Goal: Information Seeking & Learning: Learn about a topic

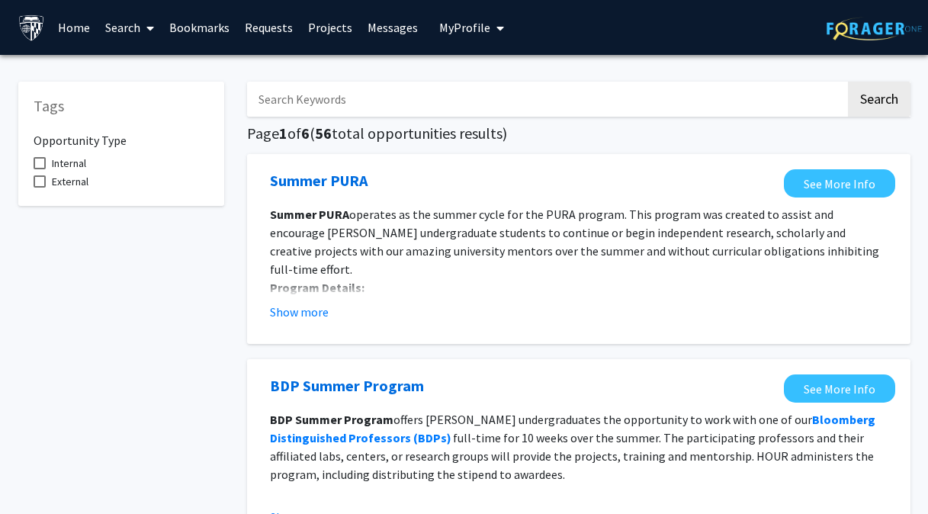
click at [207, 113] on h5 "Tags" at bounding box center [121, 106] width 175 height 18
click at [333, 28] on link "Projects" at bounding box center [329, 27] width 59 height 53
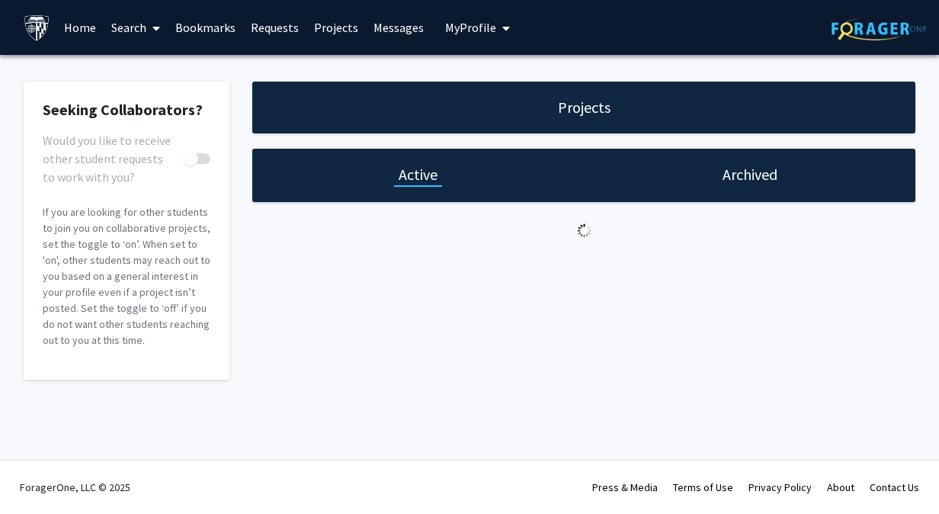
checkbox input "true"
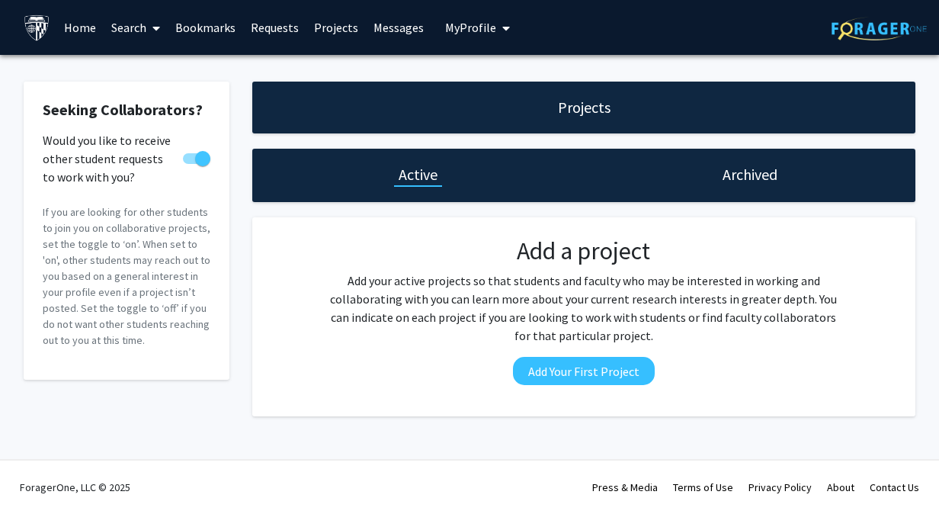
click at [157, 31] on icon at bounding box center [156, 28] width 8 height 12
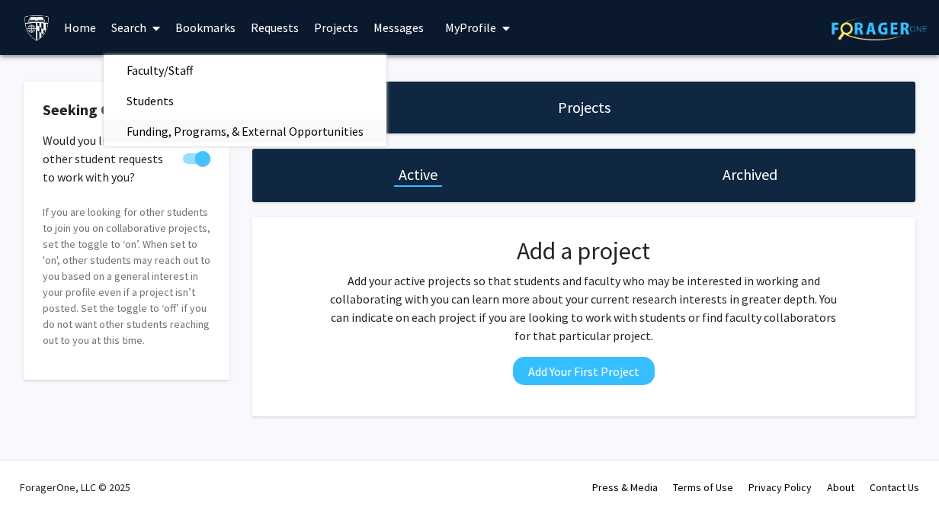
click at [178, 138] on span "Funding, Programs, & External Opportunities" at bounding box center [245, 131] width 283 height 30
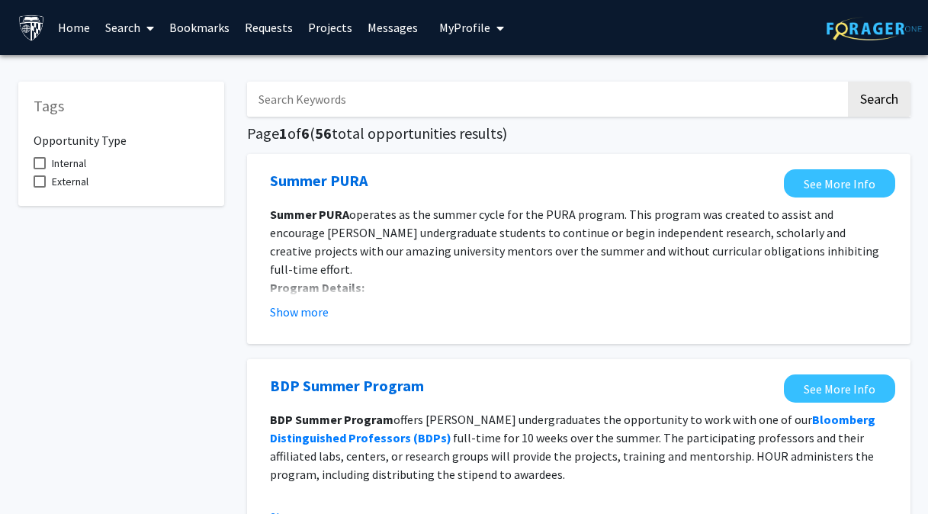
click at [69, 29] on link "Home" at bounding box center [73, 27] width 47 height 53
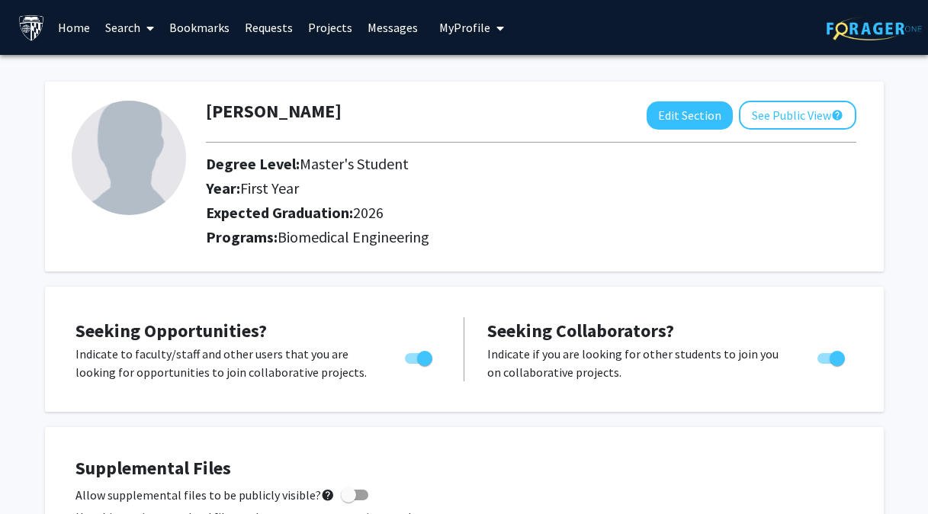
click at [282, 27] on link "Requests" at bounding box center [268, 27] width 63 height 53
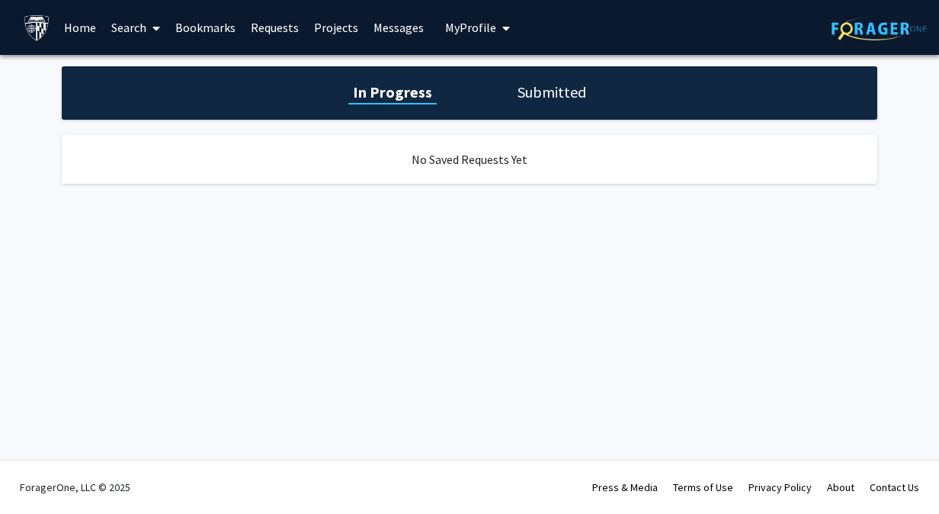
click at [150, 27] on span at bounding box center [153, 28] width 14 height 53
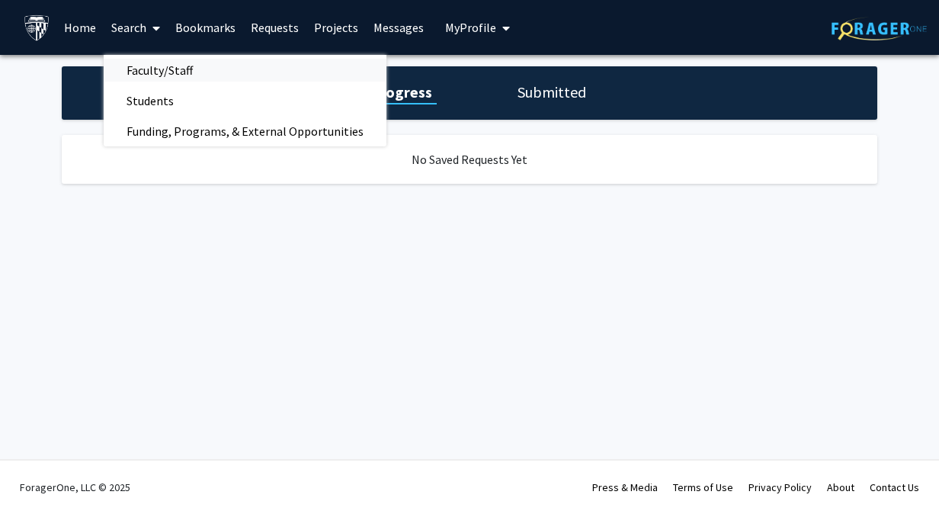
click at [156, 67] on span "Faculty/Staff" at bounding box center [160, 70] width 112 height 30
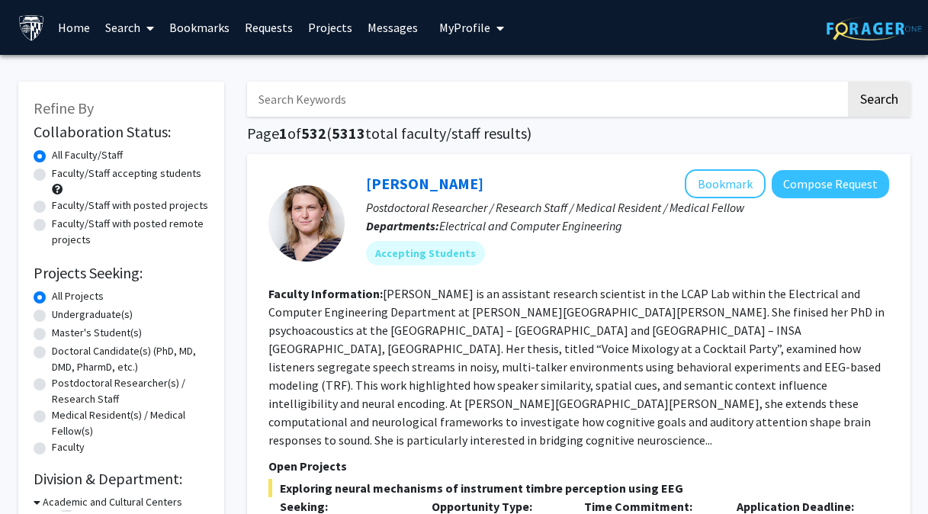
click at [52, 333] on label "Master's Student(s)" at bounding box center [97, 333] width 90 height 16
click at [52, 333] on input "Master's Student(s)" at bounding box center [57, 330] width 10 height 10
radio input "true"
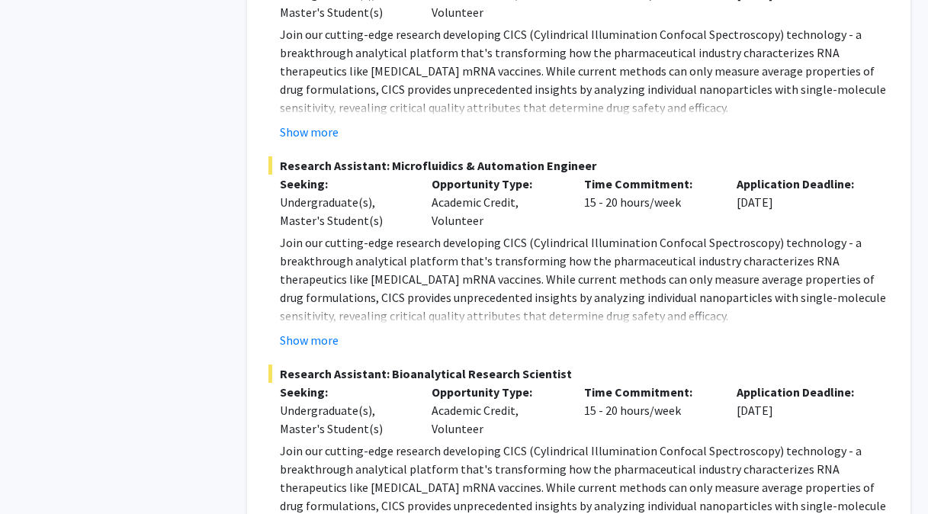
scroll to position [7483, 0]
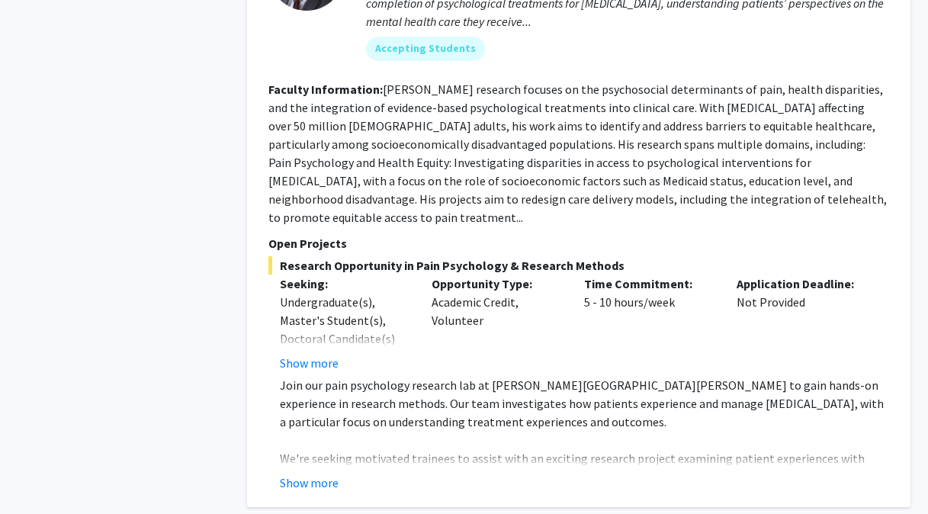
scroll to position [2663, 0]
click at [303, 473] on button "Show more" at bounding box center [309, 482] width 59 height 18
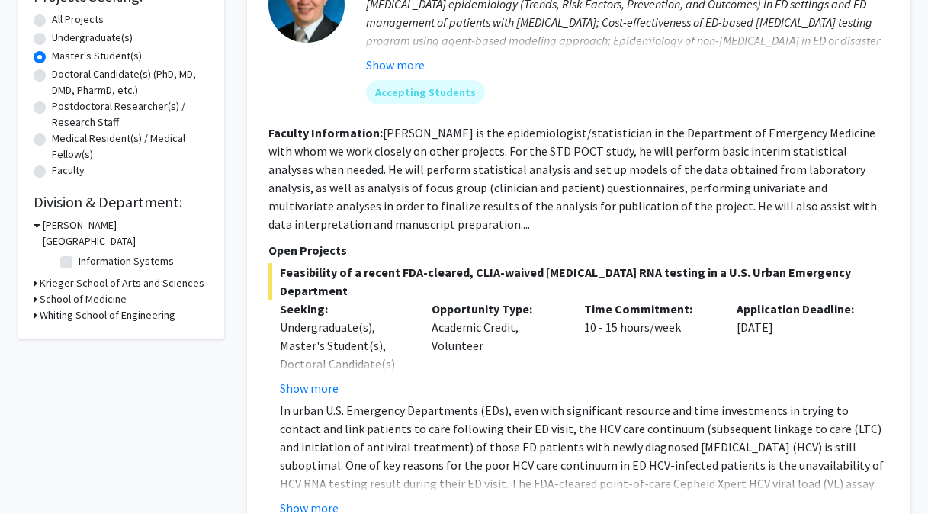
scroll to position [278, 0]
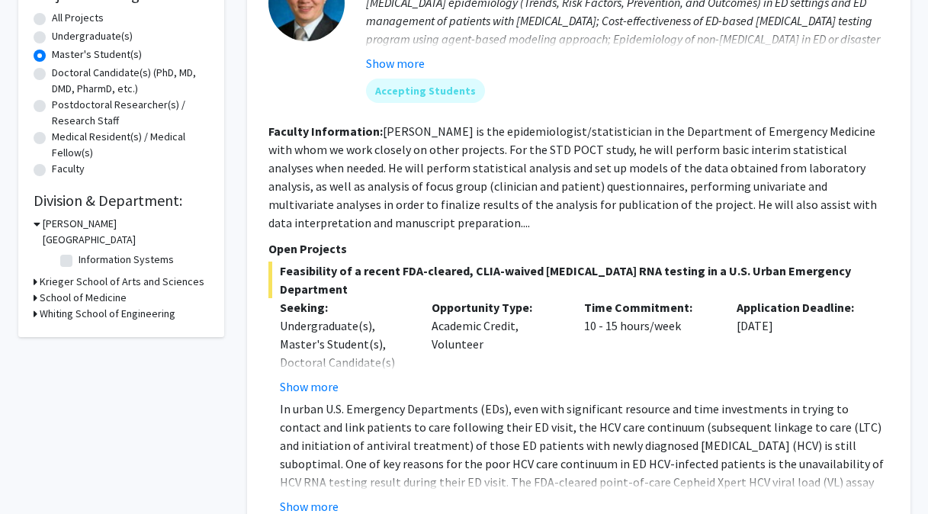
click at [37, 223] on icon at bounding box center [37, 224] width 7 height 16
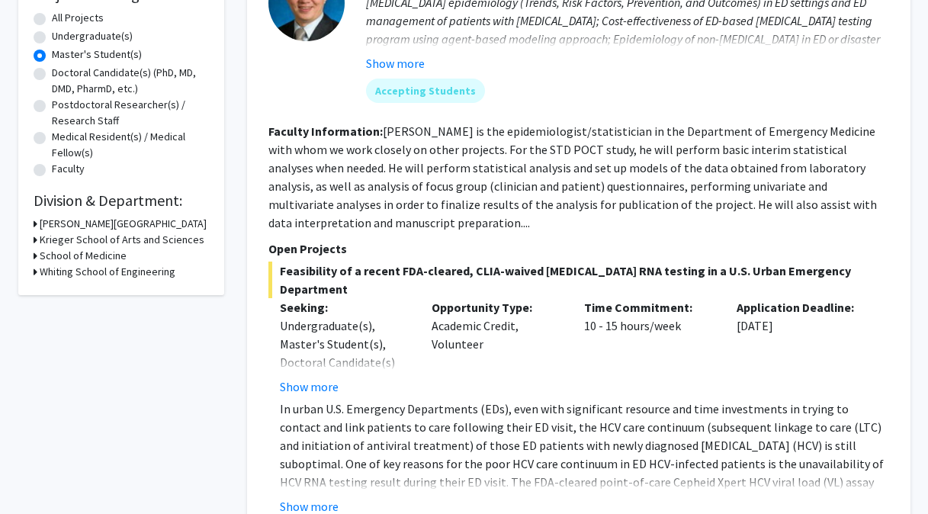
click at [35, 271] on icon at bounding box center [36, 272] width 4 height 16
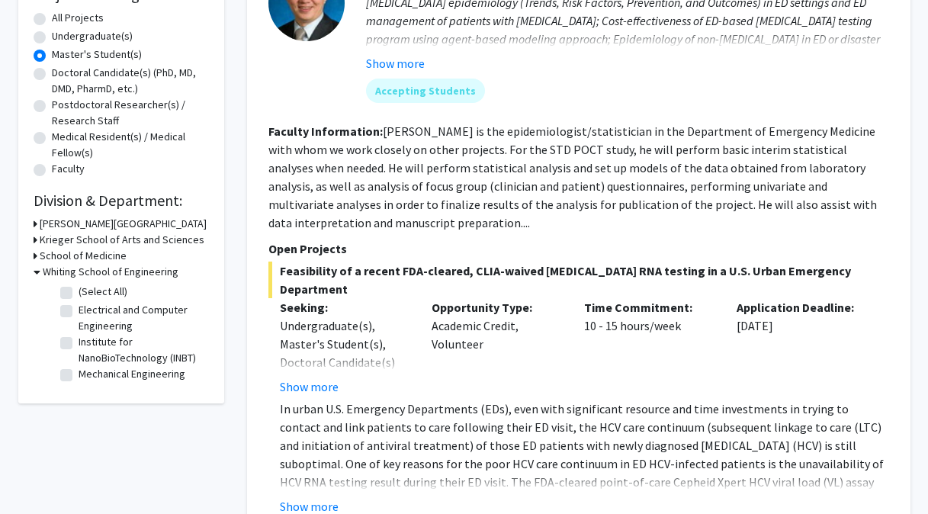
click at [35, 271] on icon at bounding box center [37, 272] width 7 height 16
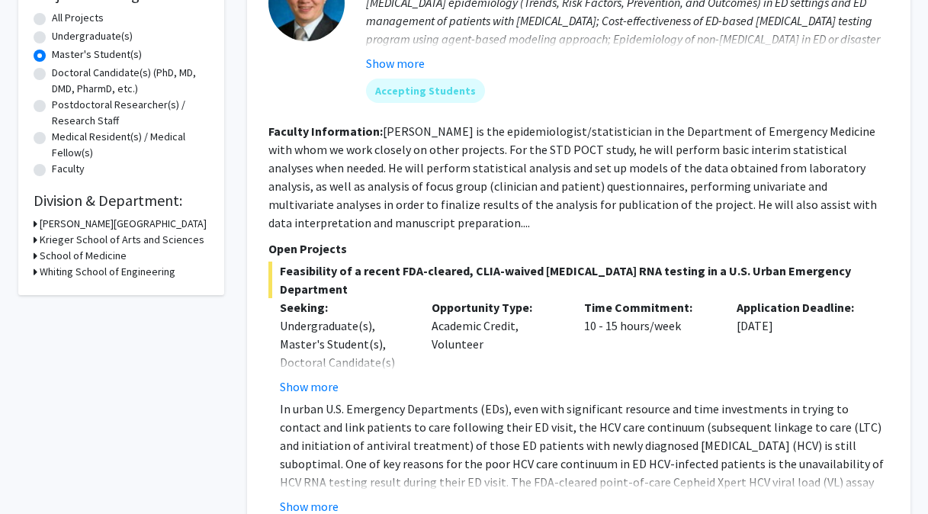
click at [34, 255] on icon at bounding box center [36, 256] width 4 height 16
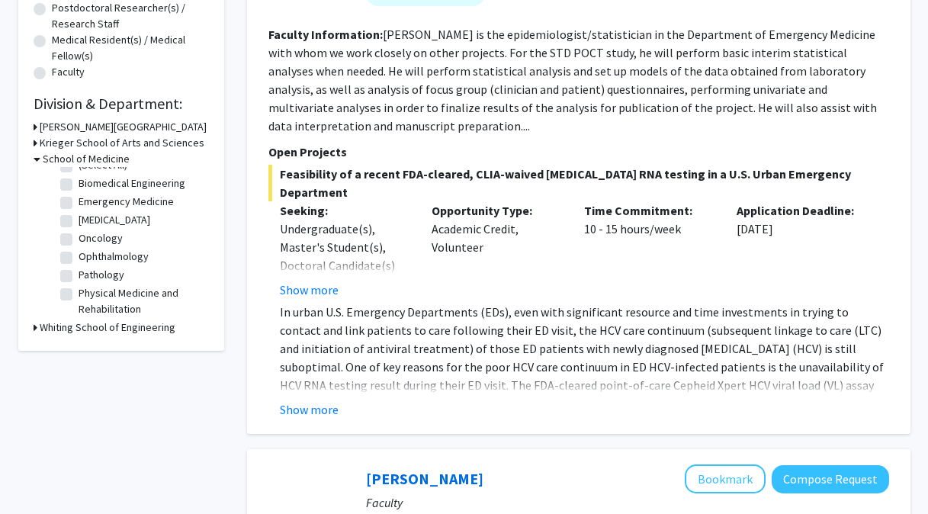
scroll to position [12, 0]
click at [79, 183] on label "Biomedical Engineering" at bounding box center [132, 185] width 107 height 16
click at [79, 183] on input "Biomedical Engineering" at bounding box center [84, 182] width 10 height 10
checkbox input "true"
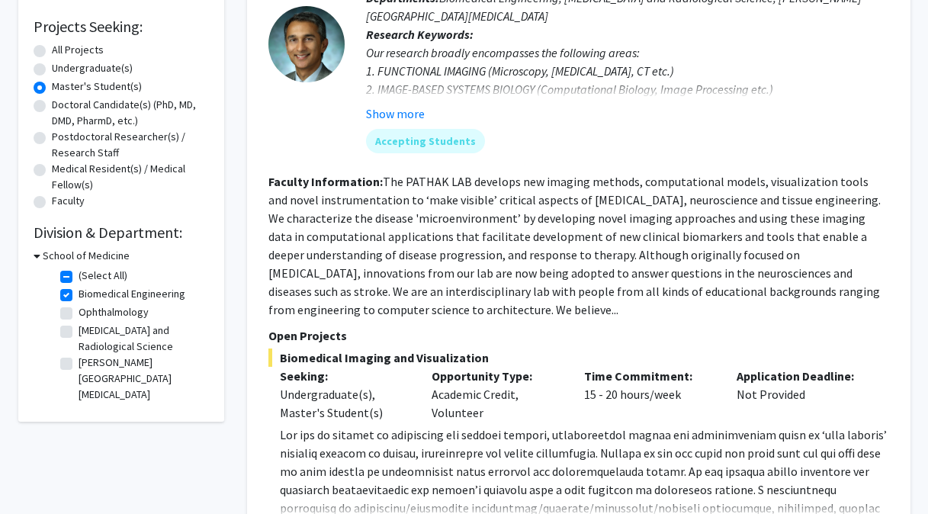
scroll to position [264, 0]
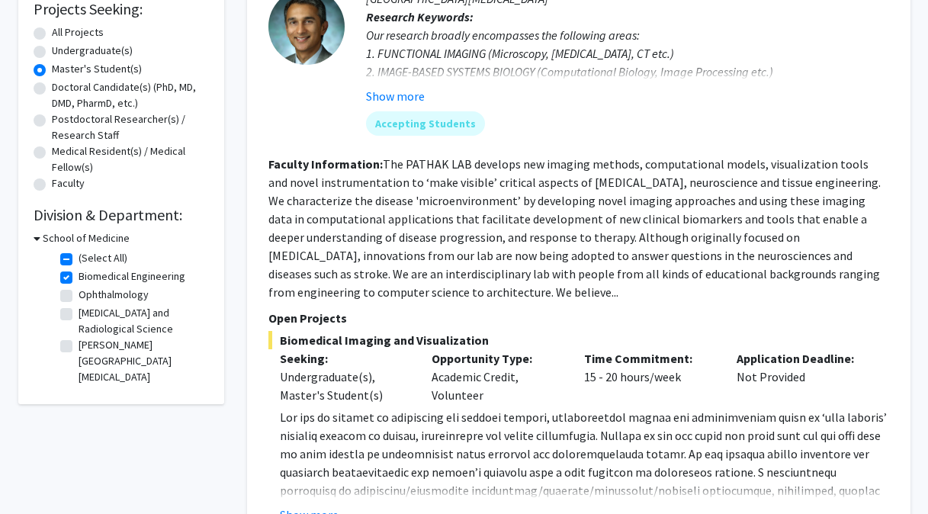
click at [79, 280] on label "Biomedical Engineering" at bounding box center [132, 276] width 107 height 16
click at [79, 278] on input "Biomedical Engineering" at bounding box center [84, 273] width 10 height 10
checkbox input "false"
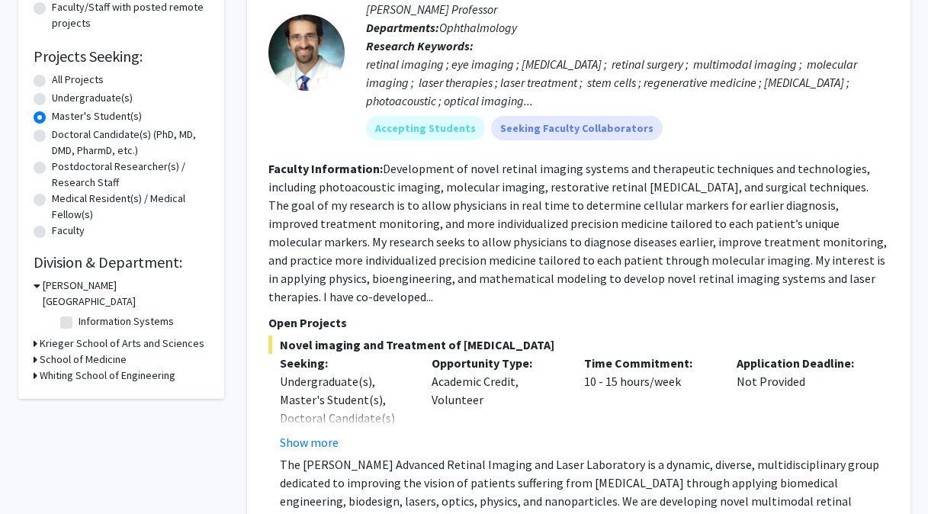
scroll to position [216, 0]
click at [34, 336] on icon at bounding box center [36, 344] width 4 height 16
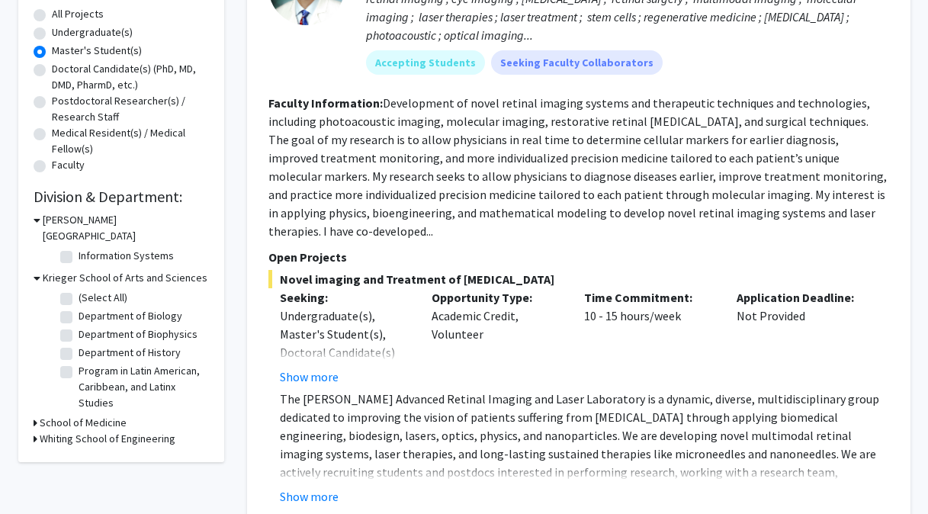
scroll to position [283, 0]
click at [36, 269] on icon at bounding box center [37, 277] width 7 height 16
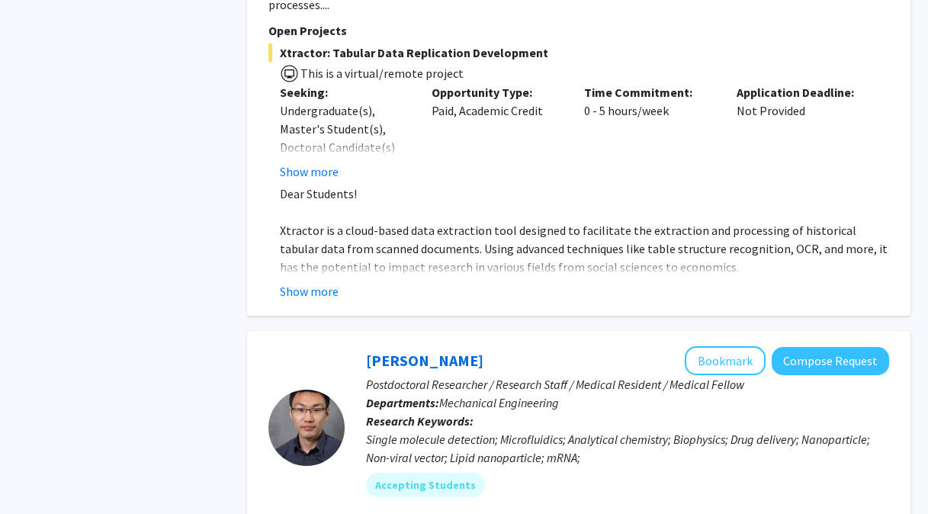
scroll to position [7483, 0]
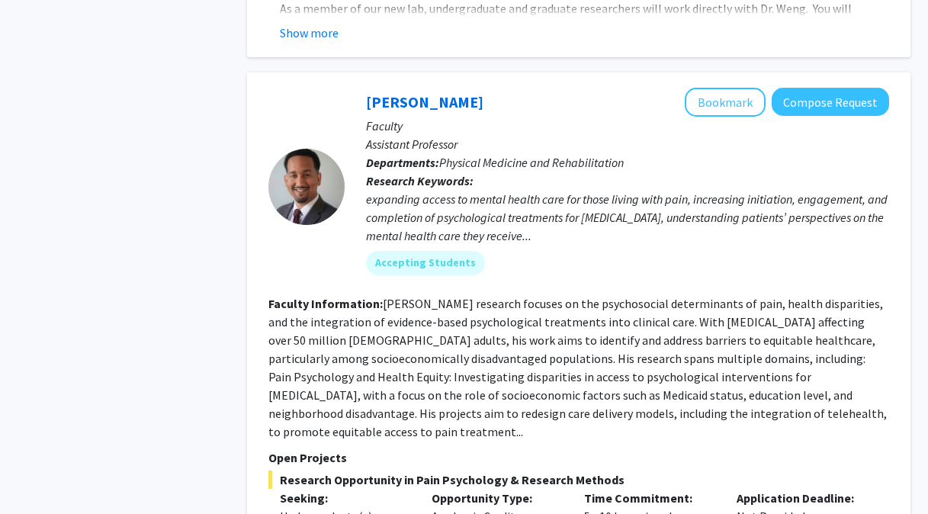
scroll to position [2454, 0]
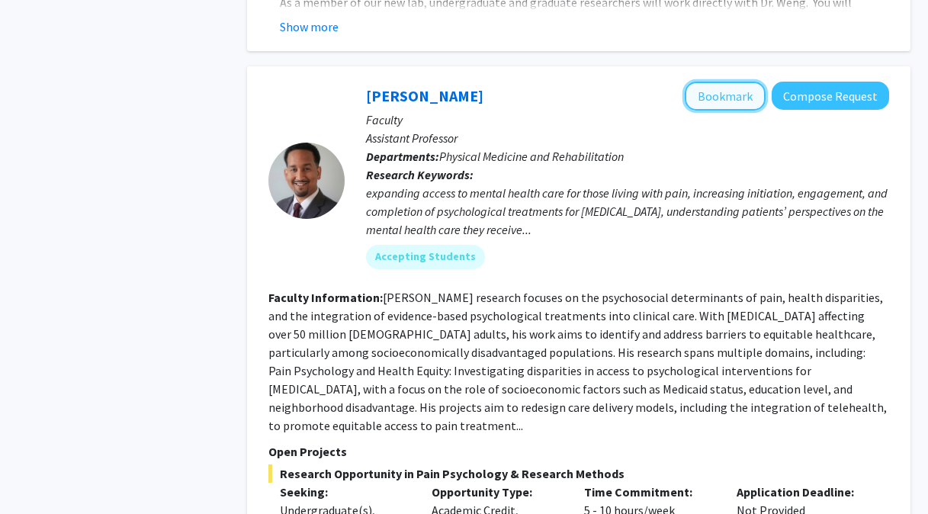
click at [713, 82] on button "Bookmark" at bounding box center [724, 96] width 81 height 29
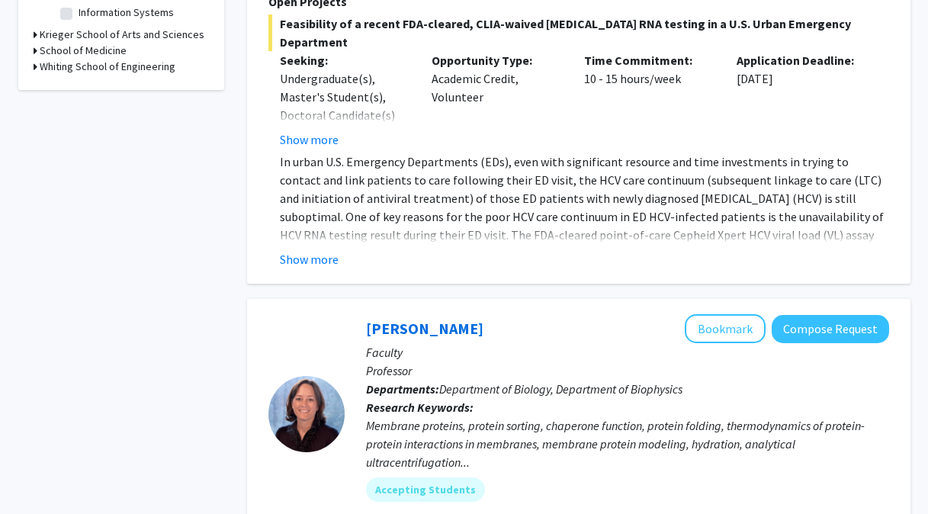
scroll to position [0, 0]
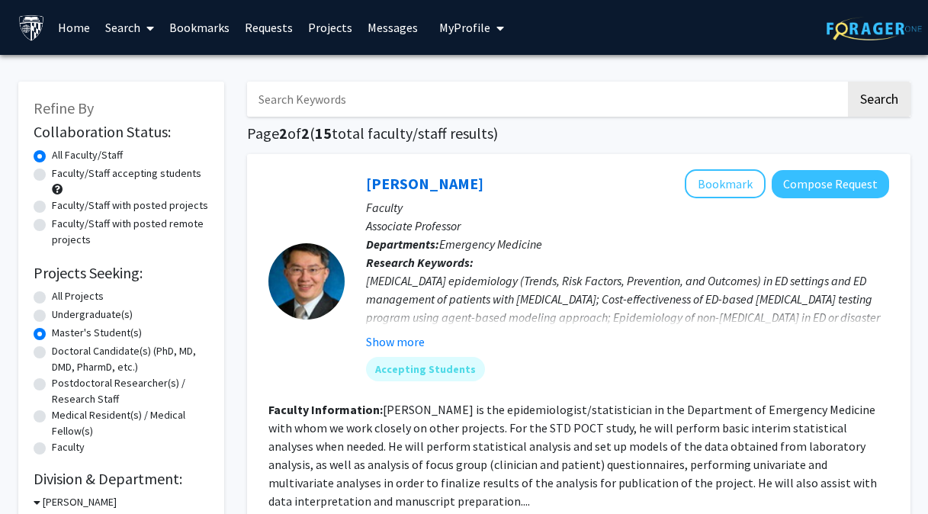
click at [334, 30] on link "Projects" at bounding box center [329, 27] width 59 height 53
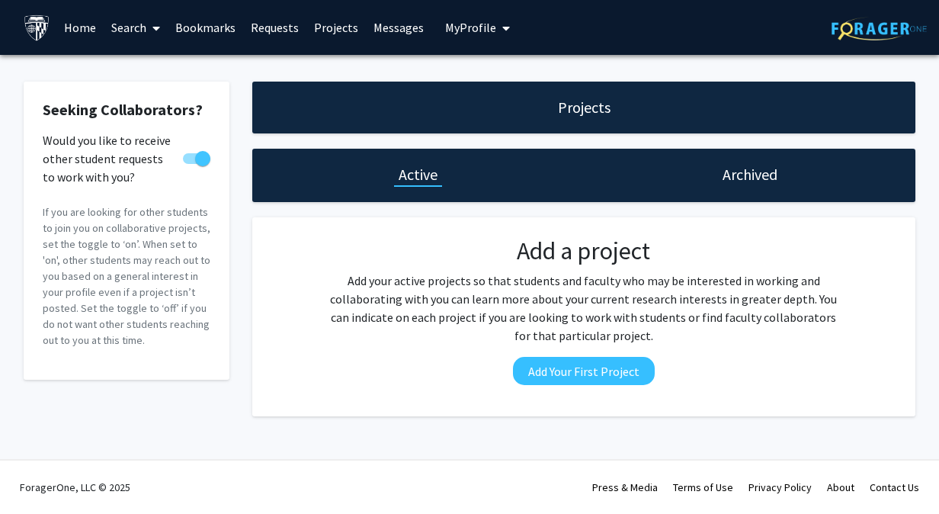
click at [268, 24] on link "Requests" at bounding box center [274, 27] width 63 height 53
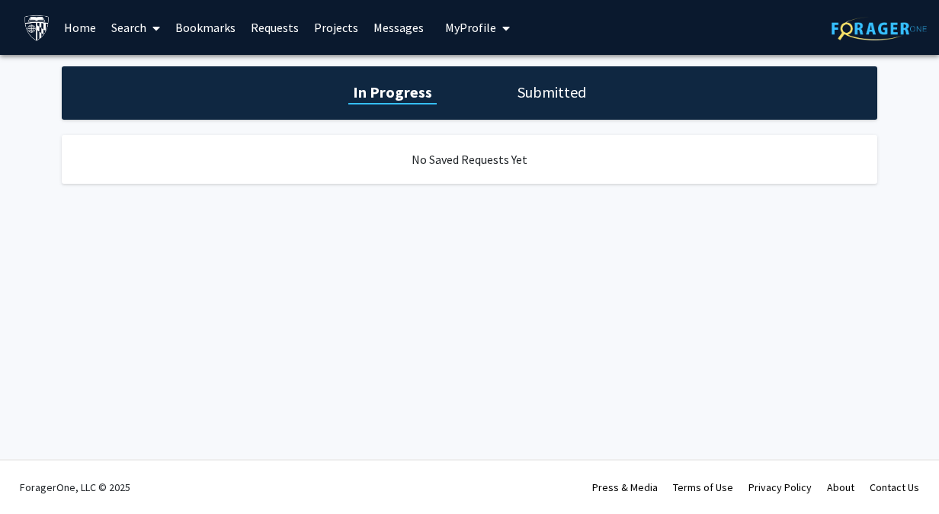
click at [212, 22] on link "Bookmarks" at bounding box center [205, 27] width 75 height 53
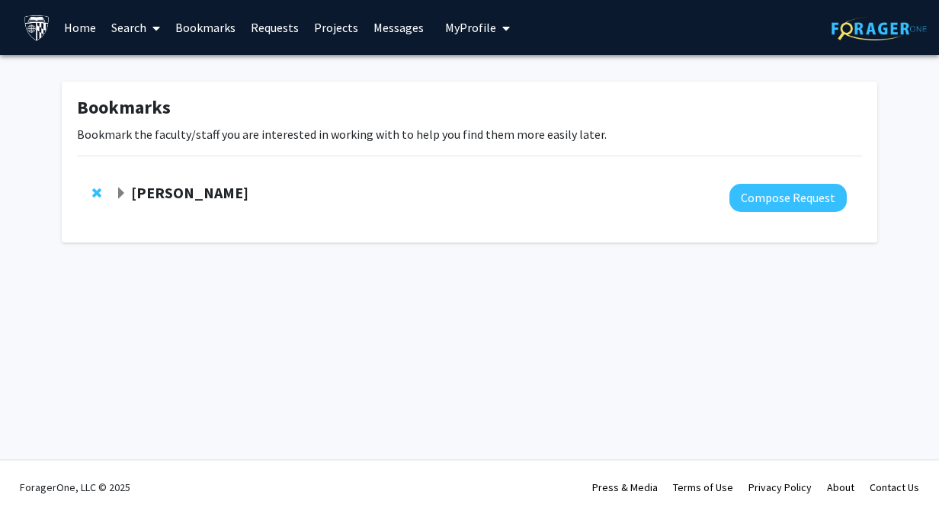
click at [145, 24] on link "Search" at bounding box center [136, 27] width 64 height 53
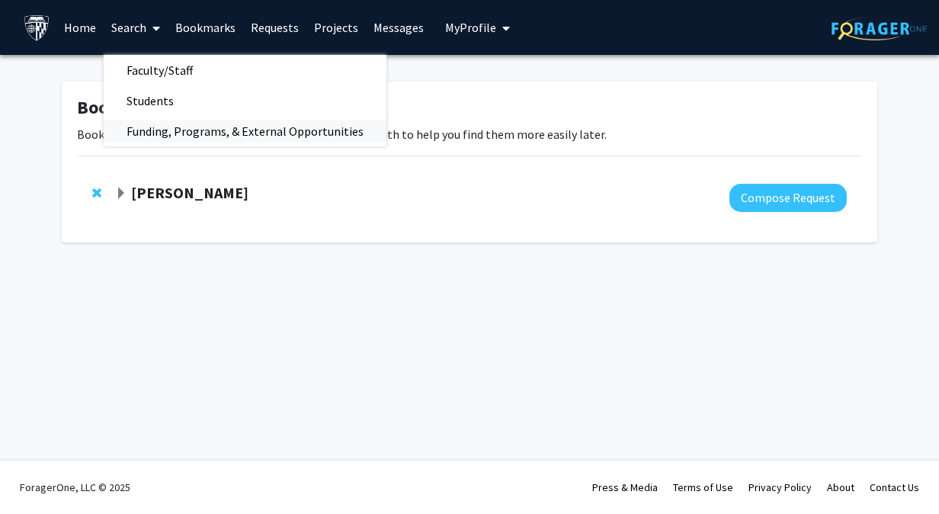
click at [152, 128] on span "Funding, Programs, & External Opportunities" at bounding box center [245, 131] width 283 height 30
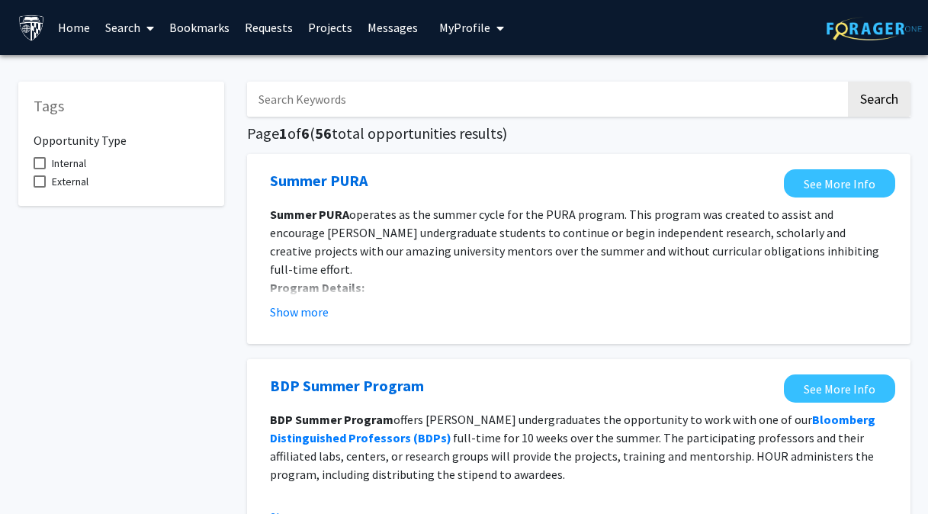
click at [203, 191] on div "Opportunity Type Internal External" at bounding box center [121, 155] width 175 height 69
click at [55, 108] on h5 "Tags" at bounding box center [121, 106] width 175 height 18
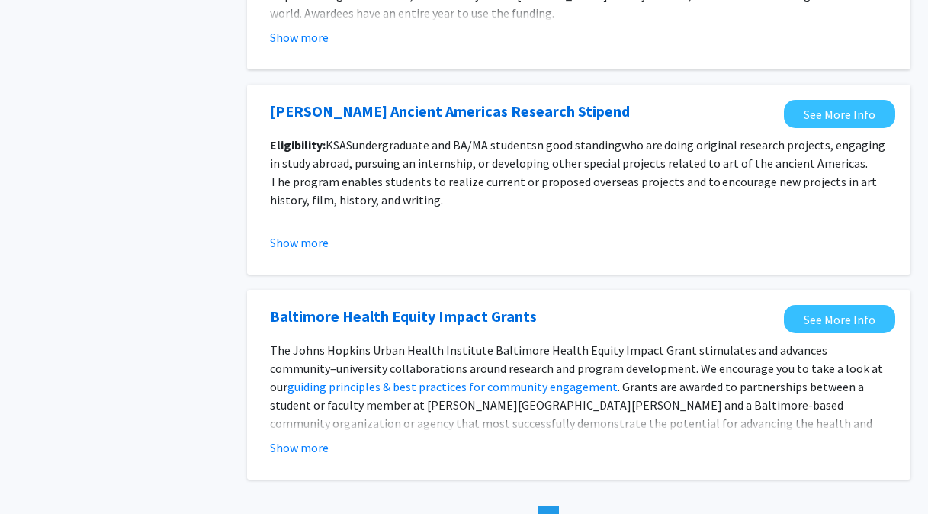
scroll to position [1774, 0]
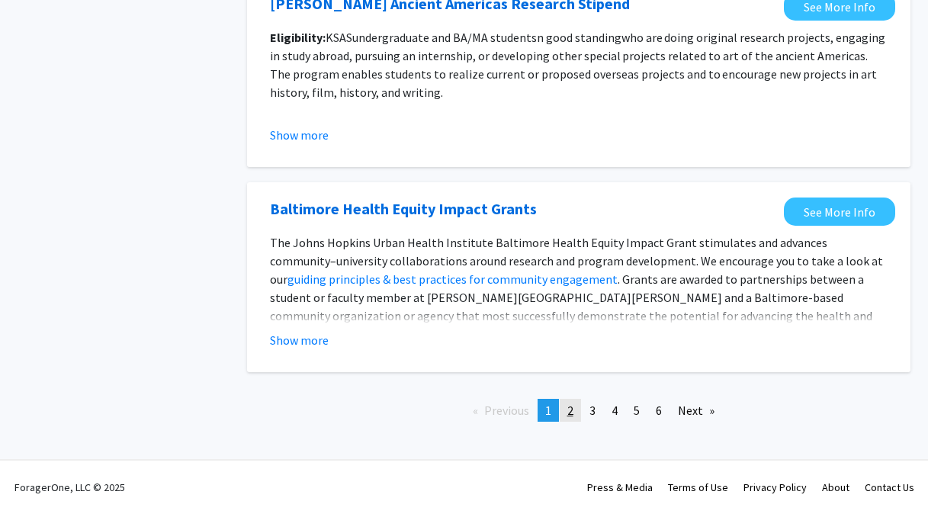
click at [566, 411] on link "page 2" at bounding box center [569, 410] width 21 height 23
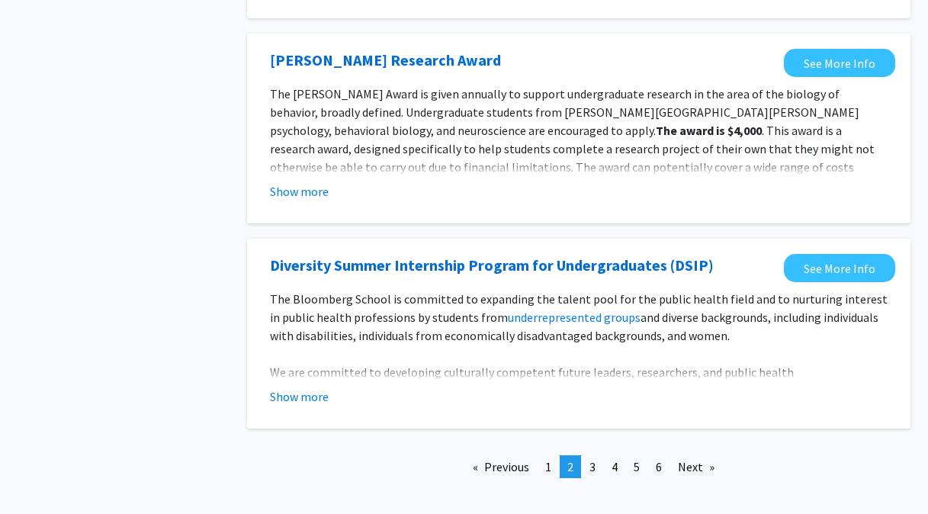
scroll to position [1835, 0]
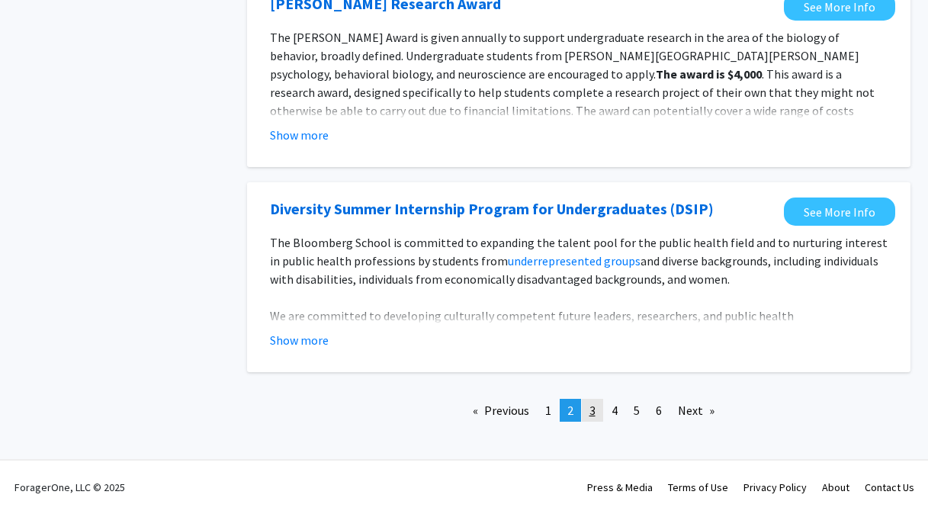
click at [589, 403] on span "3" at bounding box center [592, 409] width 6 height 15
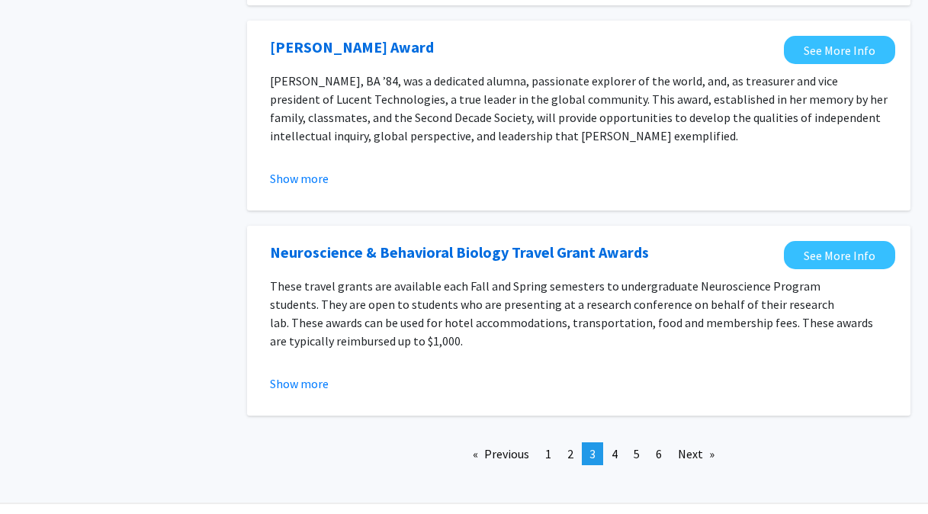
scroll to position [1768, 0]
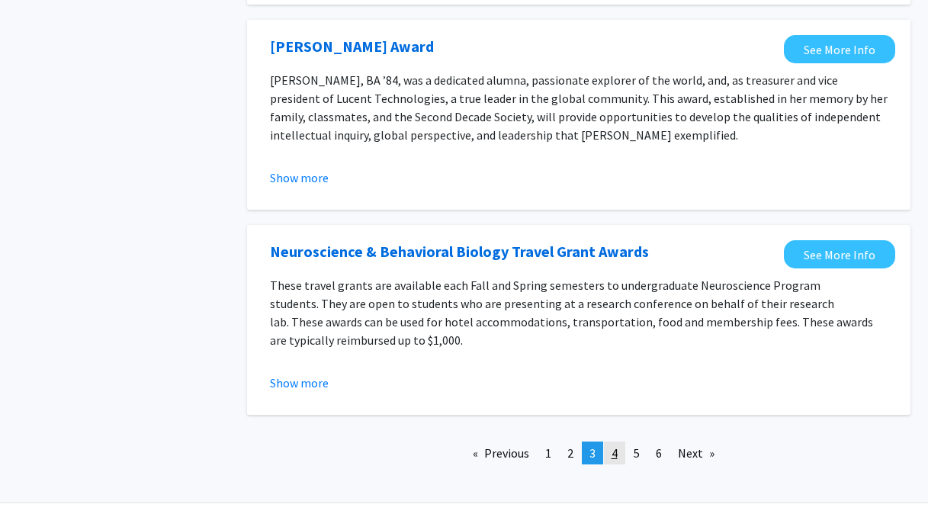
click at [617, 445] on span "4" at bounding box center [614, 452] width 6 height 15
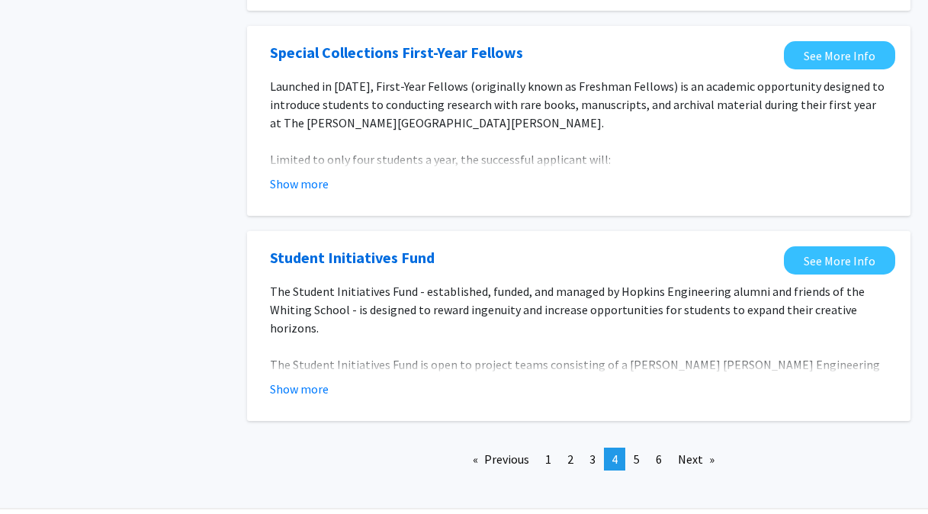
scroll to position [1793, 0]
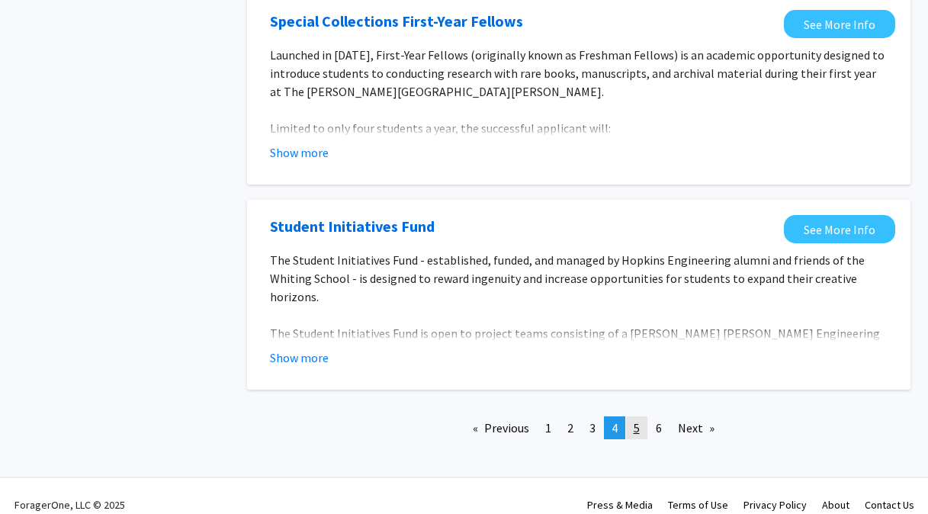
click at [643, 416] on link "page 5" at bounding box center [636, 427] width 21 height 23
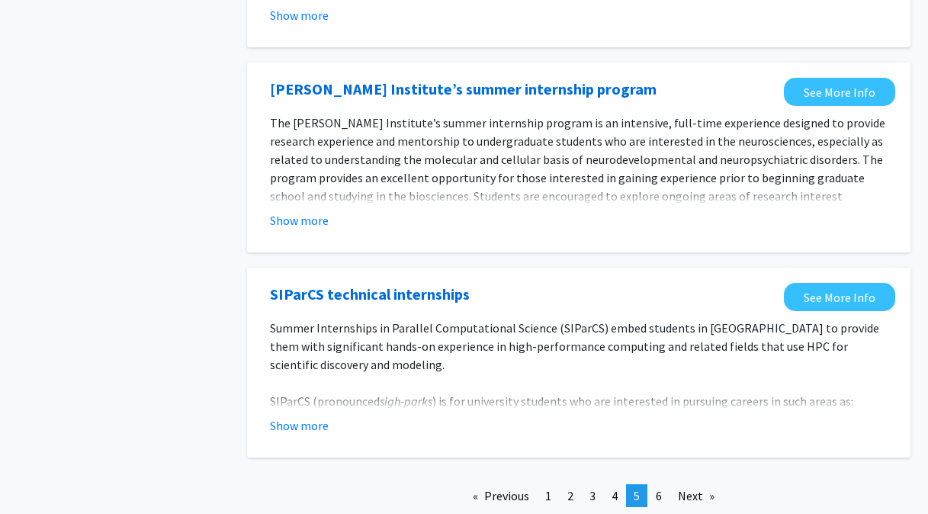
scroll to position [1774, 0]
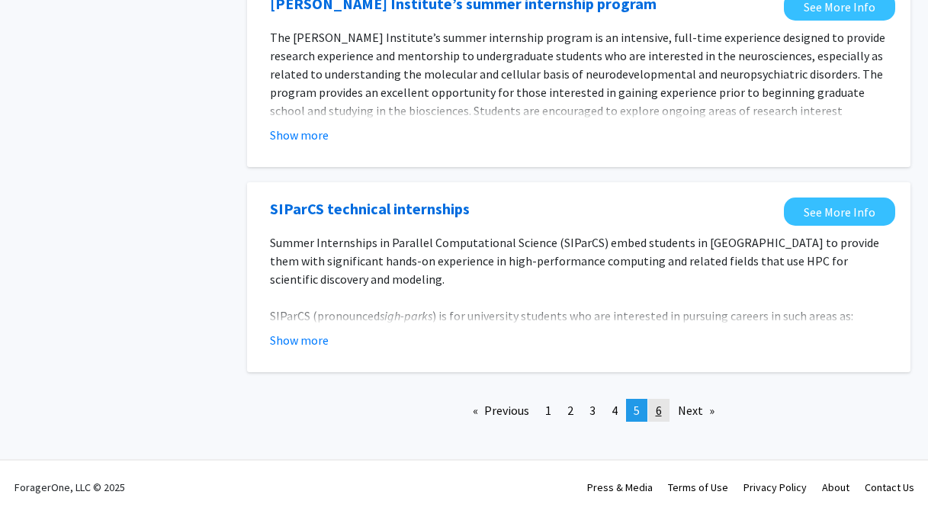
click at [659, 412] on span "6" at bounding box center [659, 409] width 6 height 15
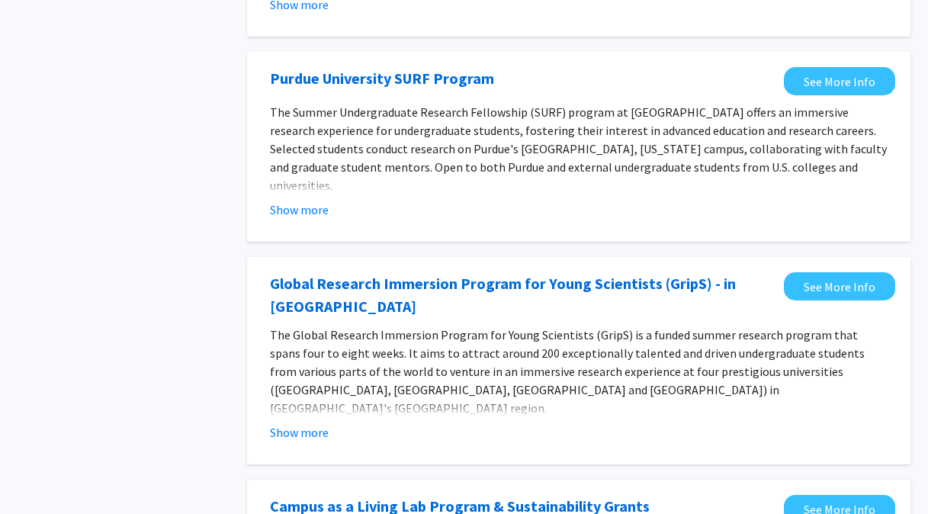
scroll to position [309, 0]
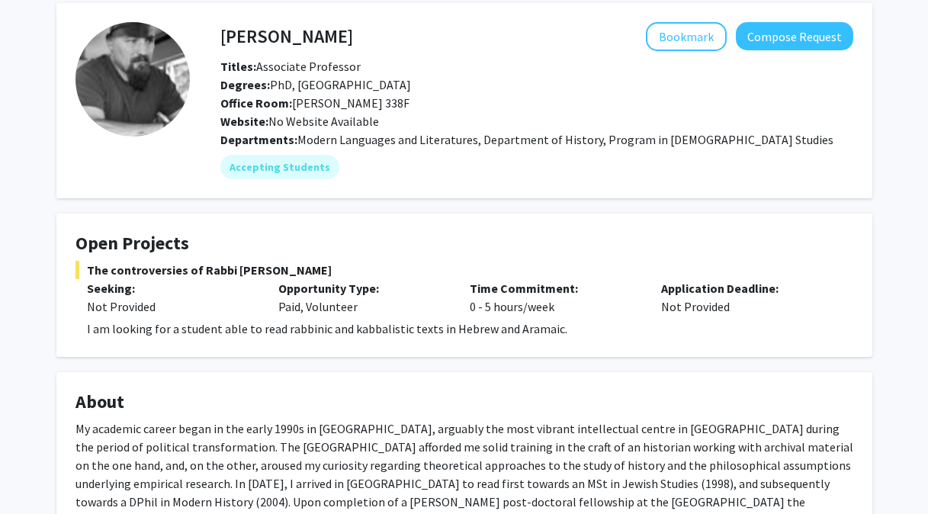
scroll to position [64, 0]
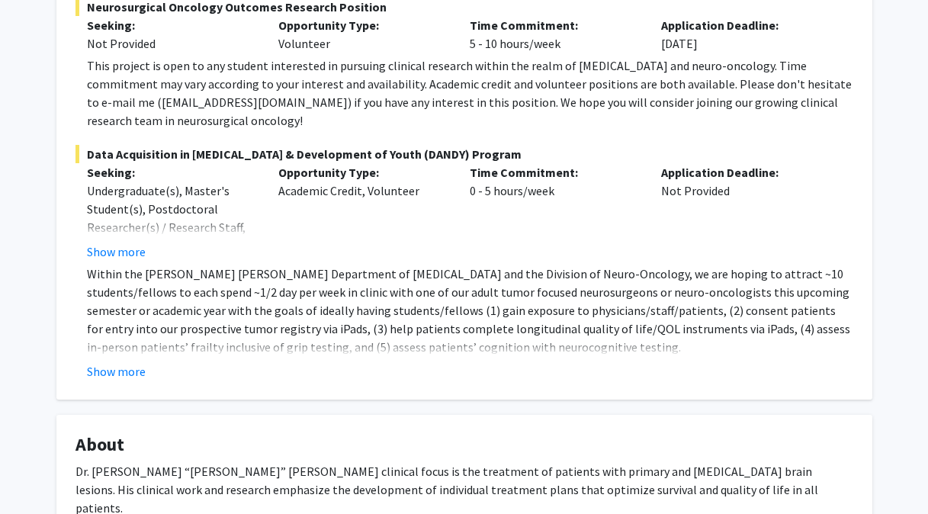
scroll to position [345, 0]
click at [133, 242] on button "Show more" at bounding box center [116, 251] width 59 height 18
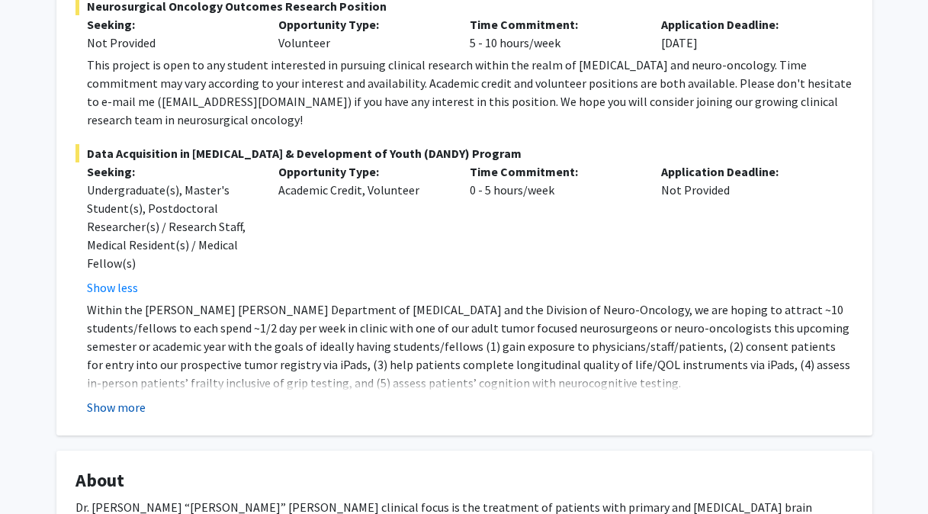
click at [118, 398] on button "Show more" at bounding box center [116, 407] width 59 height 18
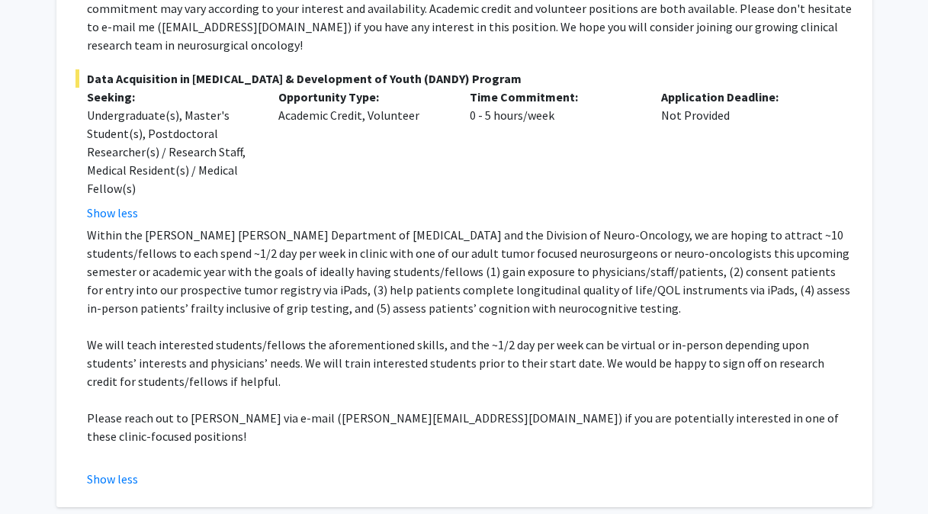
scroll to position [421, 0]
